Goal: Information Seeking & Learning: Learn about a topic

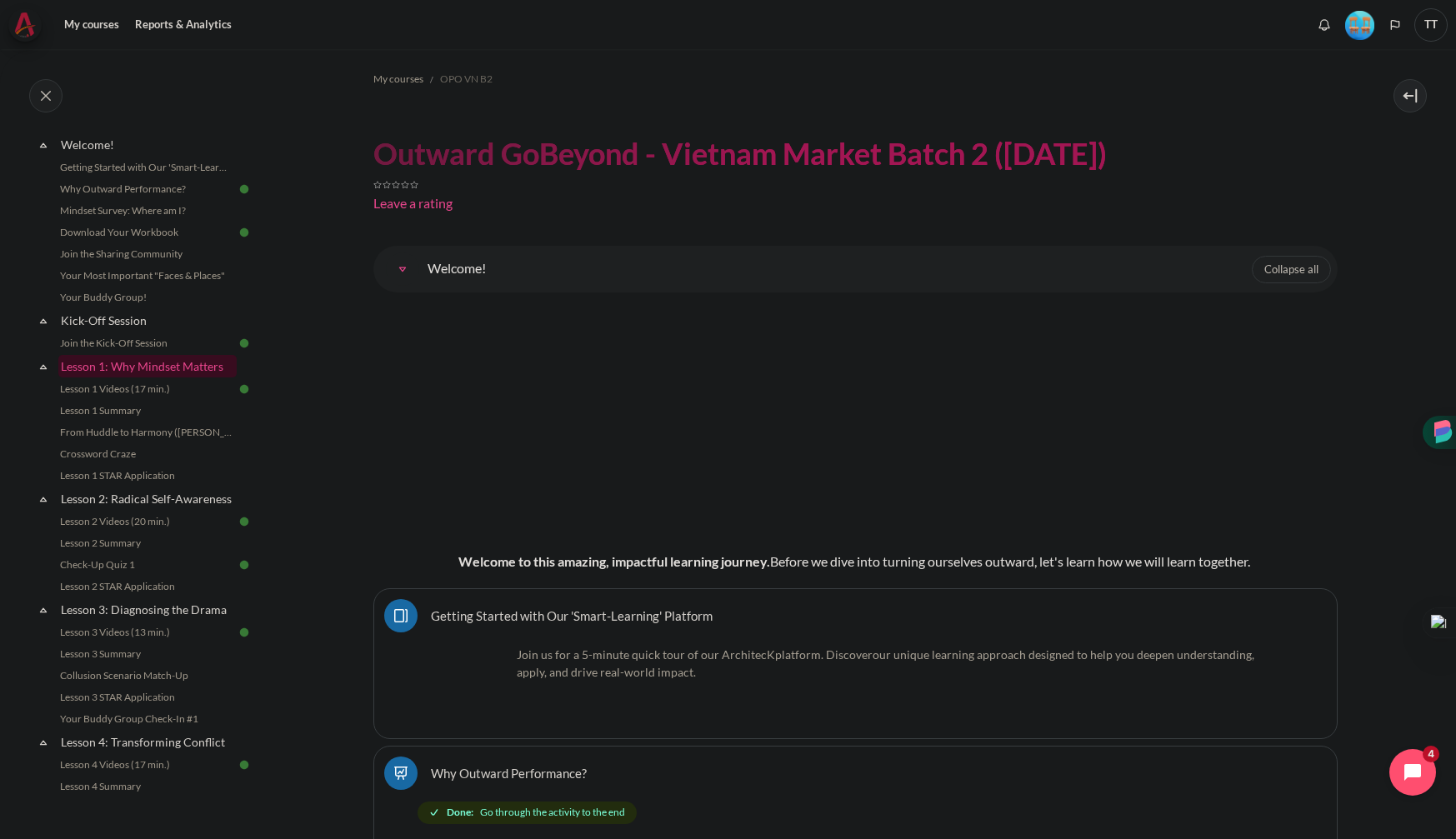
scroll to position [44, 0]
click at [121, 413] on link "Lesson 1 Summary" at bounding box center [146, 408] width 182 height 20
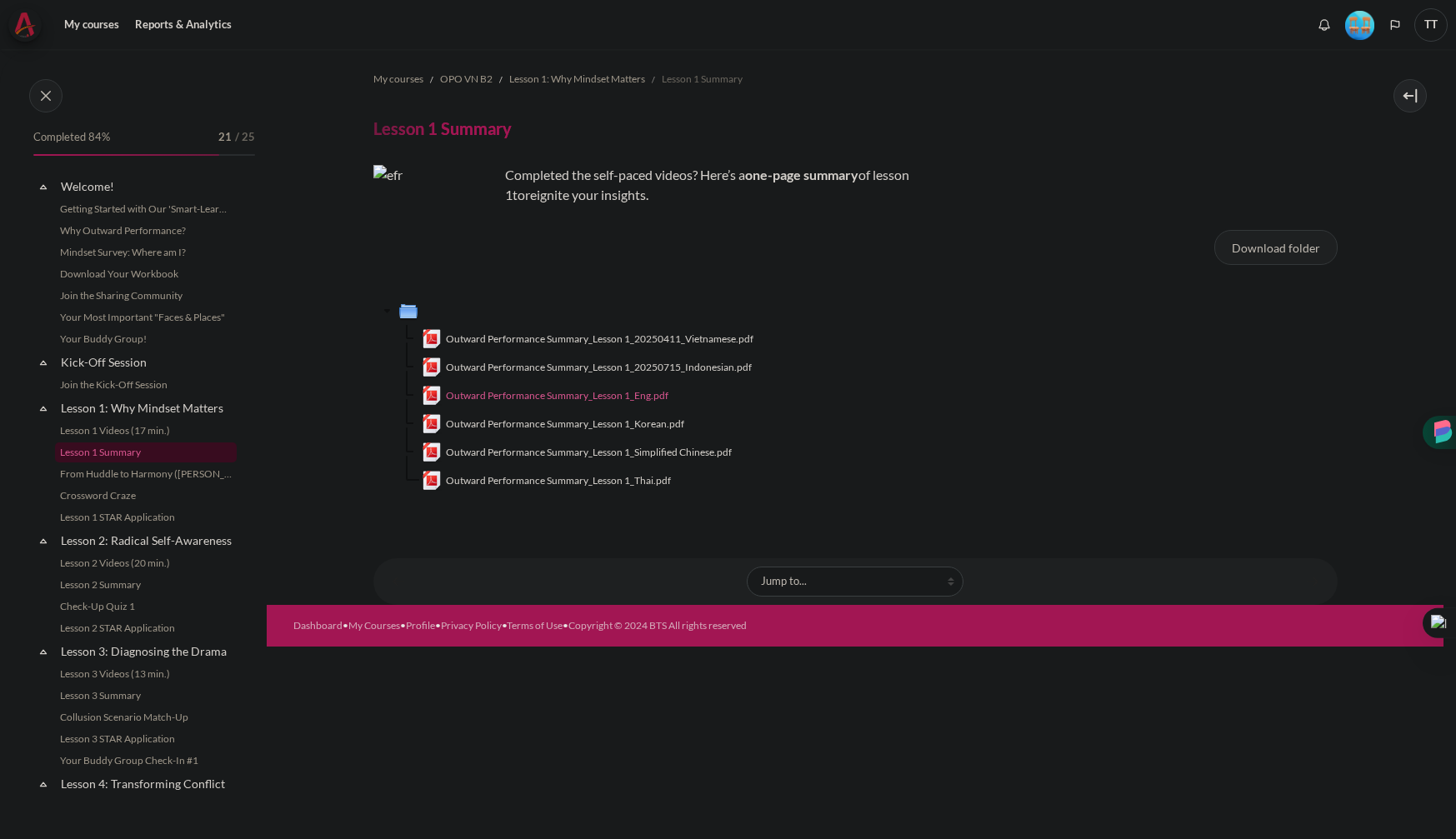
click at [645, 397] on span "Outward Performance Summary_Lesson 1_Eng.pdf" at bounding box center [557, 396] width 223 height 15
click at [140, 586] on link "Lesson 2 Summary" at bounding box center [146, 584] width 182 height 20
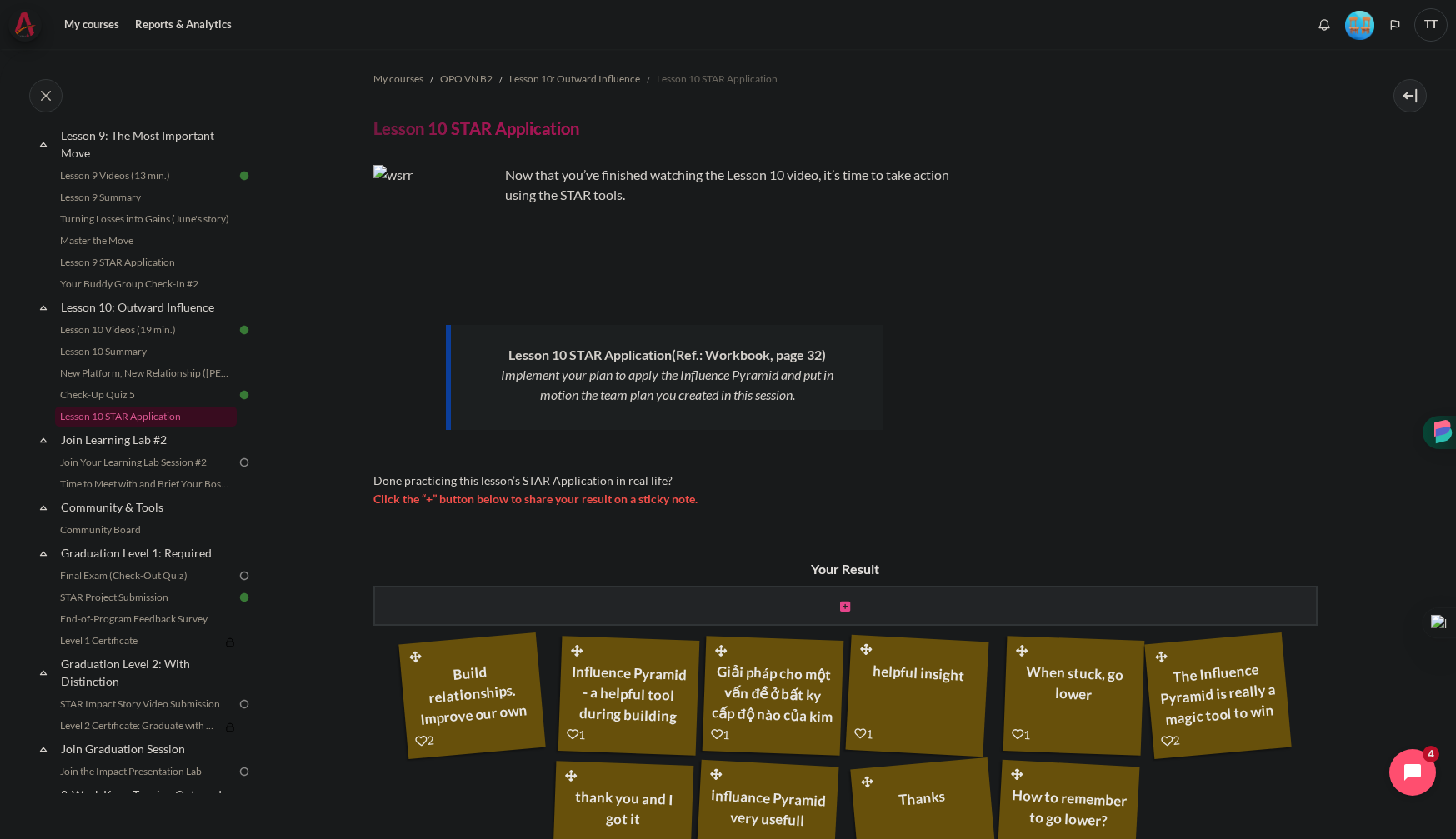
scroll to position [74, 0]
